Goal: Task Accomplishment & Management: Use online tool/utility

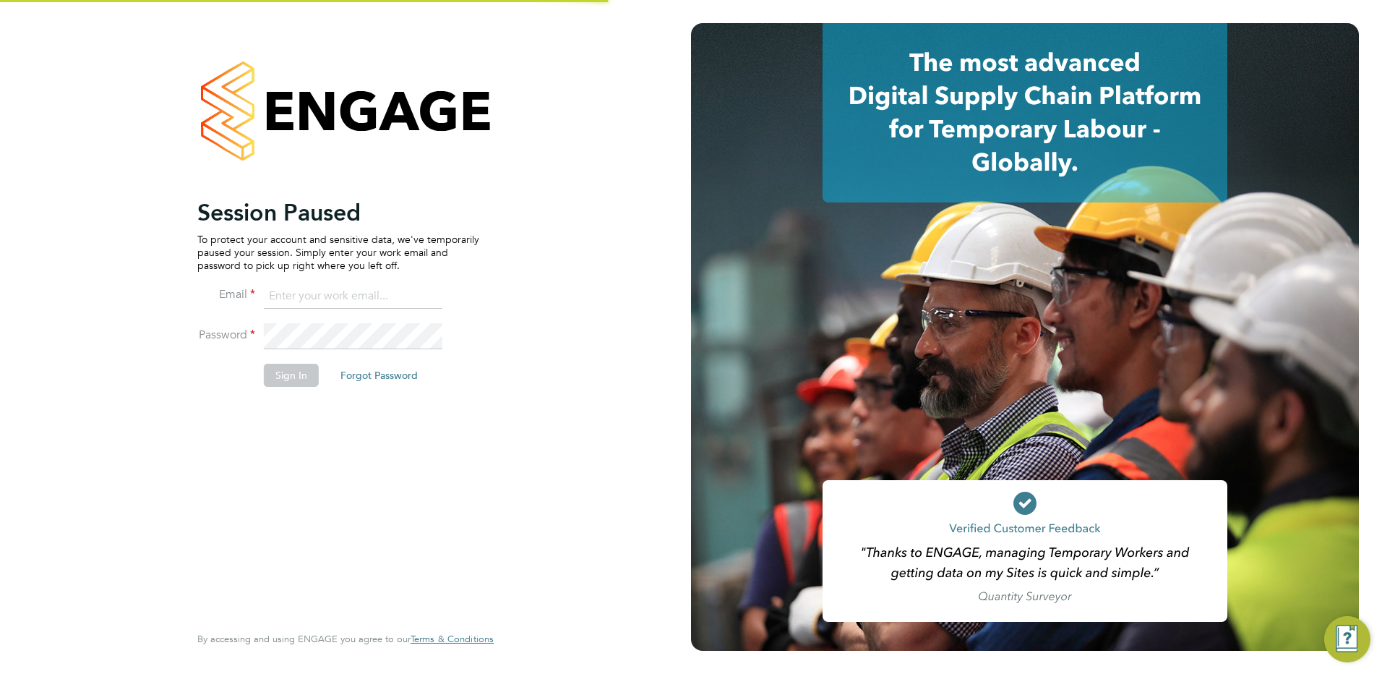
type input "[PERSON_NAME][EMAIL_ADDRESS][DOMAIN_NAME]"
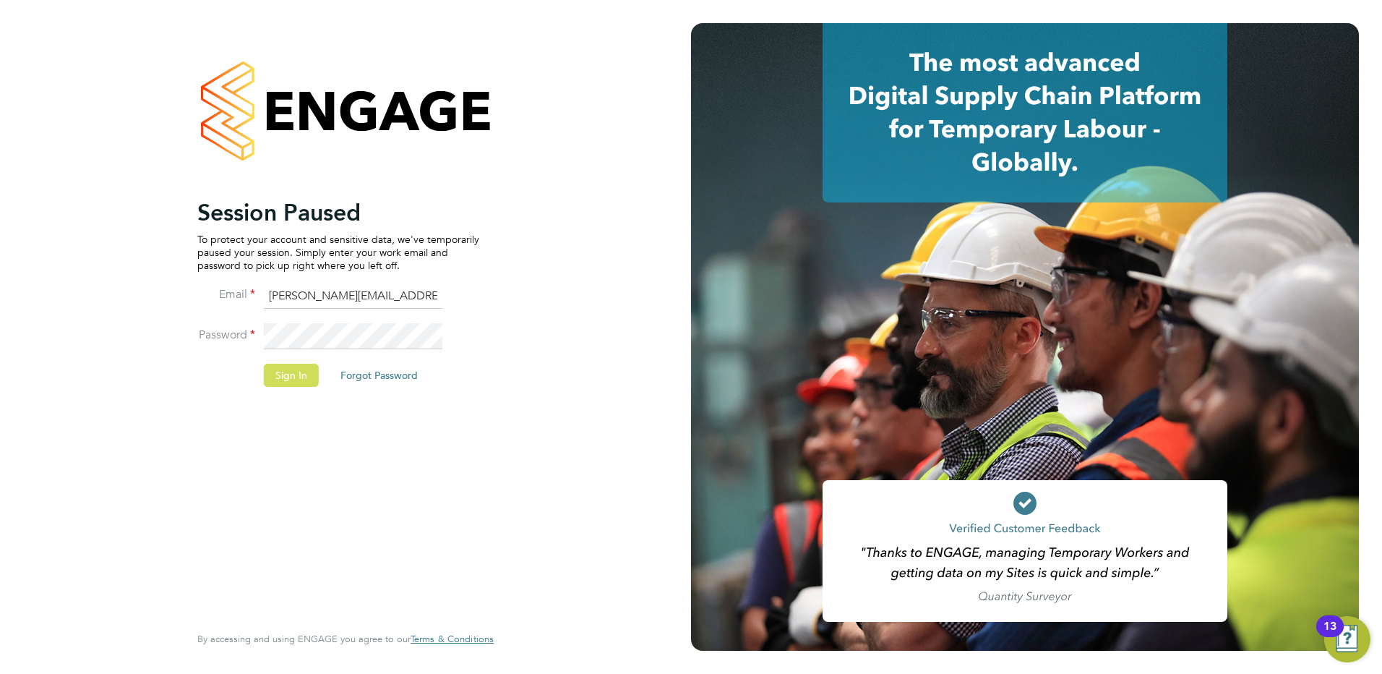
click at [282, 367] on button "Sign In" at bounding box center [291, 375] width 55 height 23
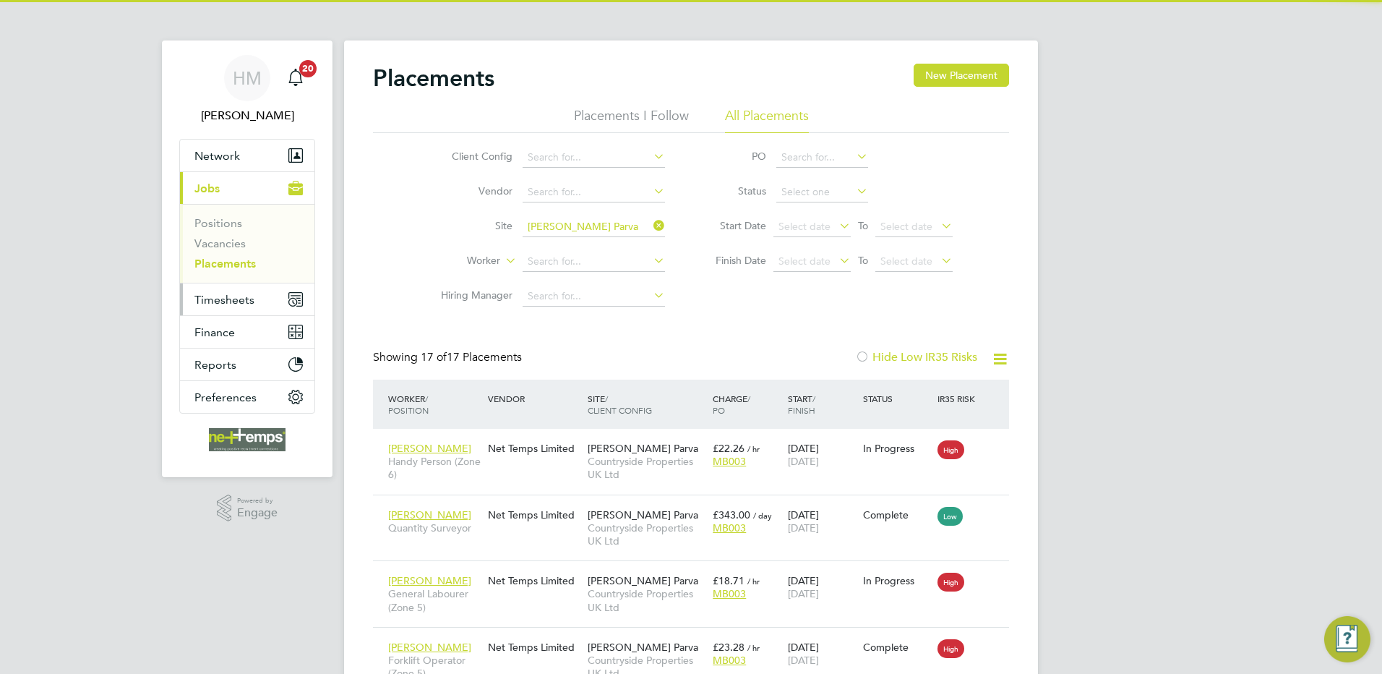
click at [208, 295] on span "Timesheets" at bounding box center [224, 300] width 60 height 14
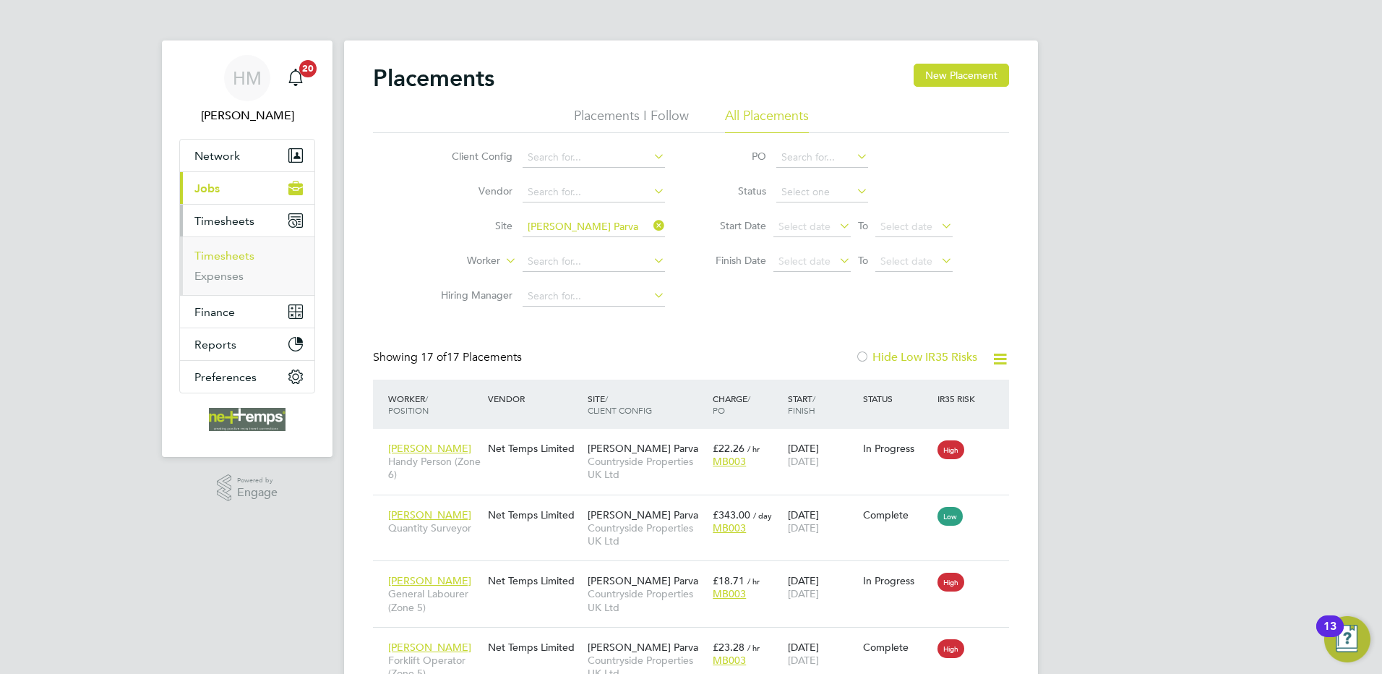
click at [229, 254] on link "Timesheets" at bounding box center [224, 256] width 60 height 14
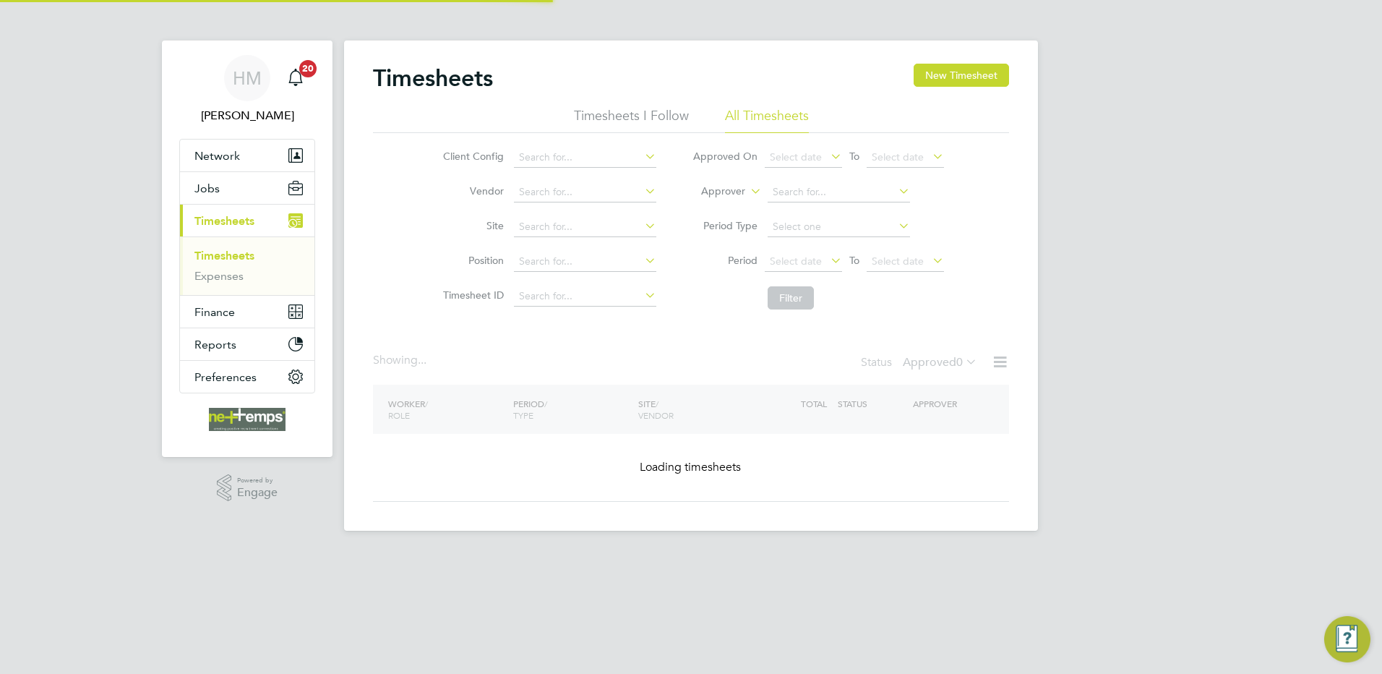
click at [956, 359] on span "0" at bounding box center [959, 362] width 7 height 14
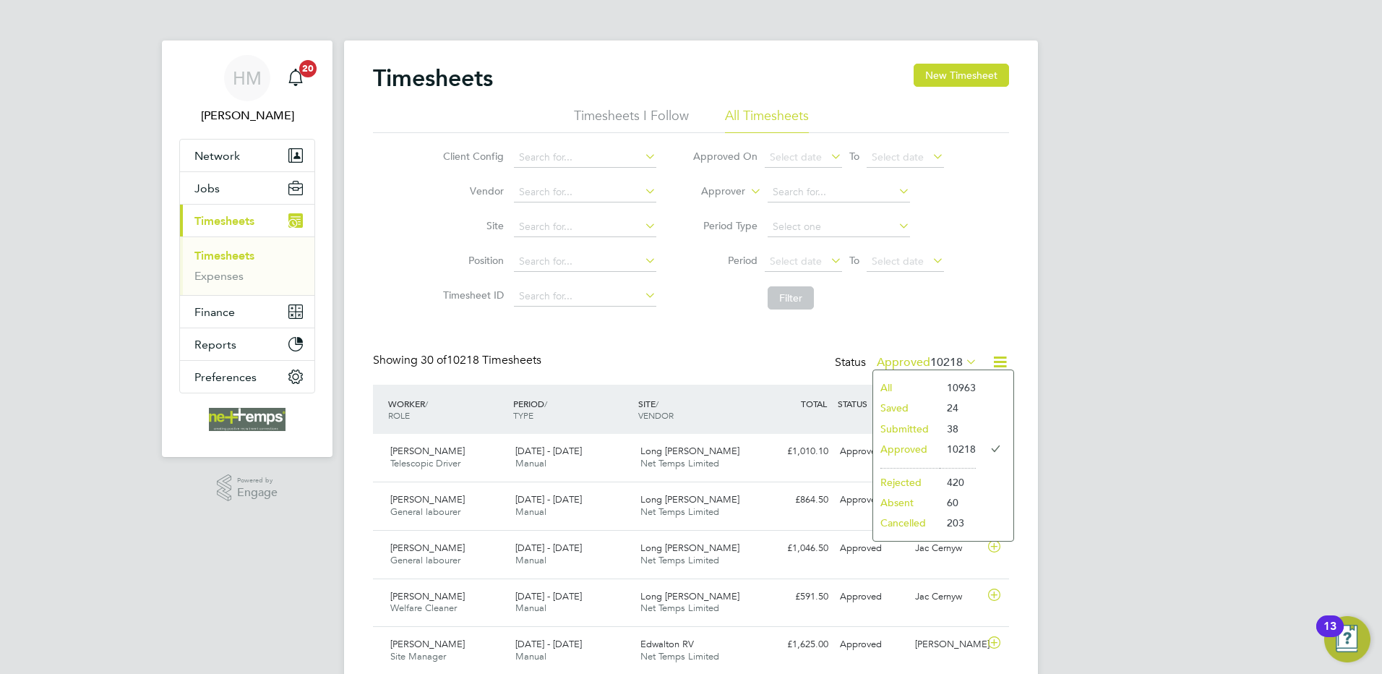
click at [910, 426] on li "Submitted" at bounding box center [906, 429] width 67 height 20
